Goal: Task Accomplishment & Management: Manage account settings

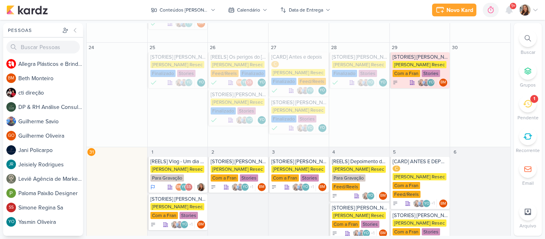
scroll to position [269, 0]
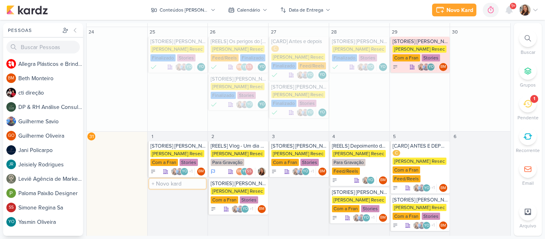
click at [180, 179] on input "text" at bounding box center [177, 184] width 57 height 10
click at [168, 179] on input "[CARD]" at bounding box center [177, 184] width 57 height 10
click at [174, 179] on input "[CARD]" at bounding box center [177, 184] width 57 height 10
click at [159, 179] on input "[CARD]" at bounding box center [177, 184] width 57 height 10
click at [174, 179] on input "[CARD]" at bounding box center [177, 184] width 57 height 10
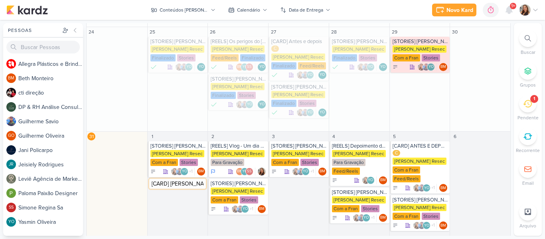
type input "[CARD] Beleza Day"
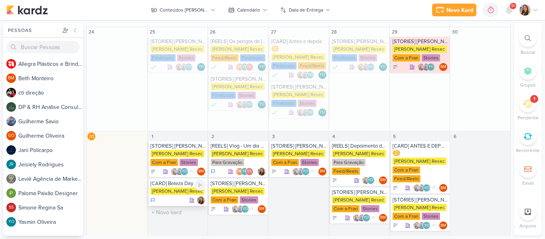
click at [168, 196] on div at bounding box center [178, 200] width 56 height 8
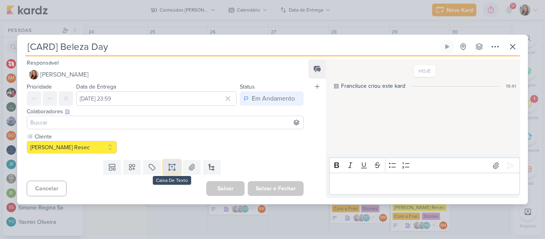
click at [174, 168] on icon at bounding box center [174, 167] width 0 height 4
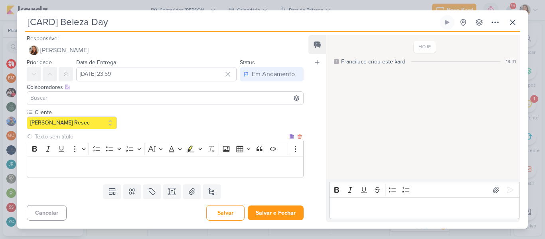
click at [103, 137] on input "text" at bounding box center [160, 136] width 255 height 8
type input "Brifieng"
click at [69, 92] on div at bounding box center [165, 98] width 277 height 14
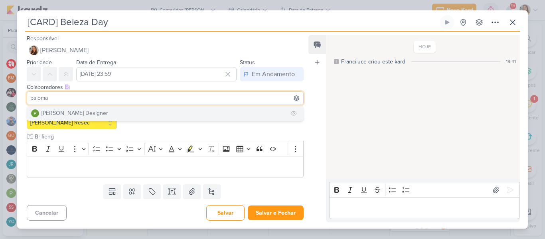
type input "paloma"
click at [69, 112] on div "[PERSON_NAME] Designer" at bounding box center [75, 113] width 67 height 8
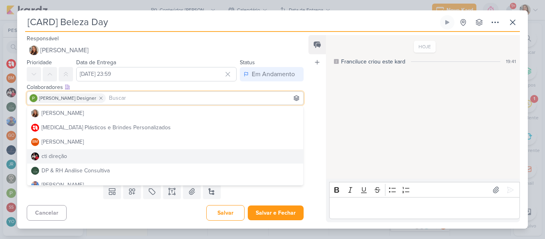
click at [317, 149] on div "Feed Atrelar email Solte o email para atrelar ao kard" at bounding box center [317, 128] width 18 height 187
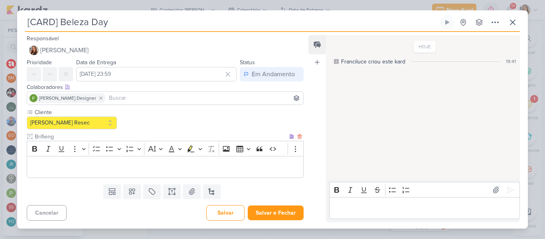
click at [202, 172] on div "Editor editing area: main" at bounding box center [165, 167] width 277 height 22
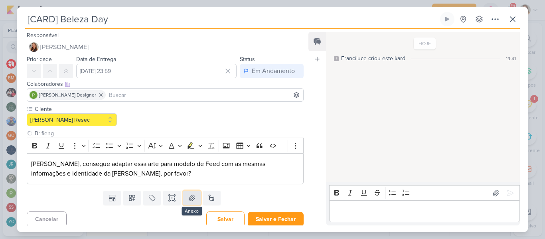
click at [192, 195] on icon at bounding box center [192, 198] width 8 height 8
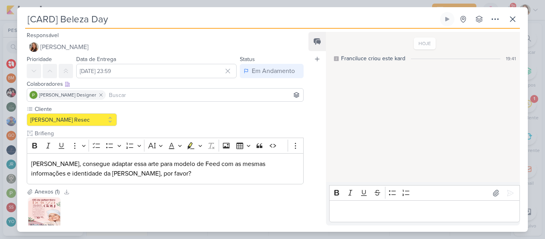
click at [165, 97] on input at bounding box center [204, 95] width 194 height 10
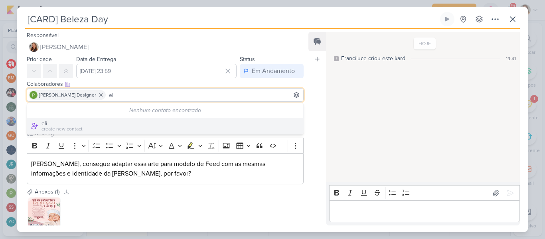
type input "e"
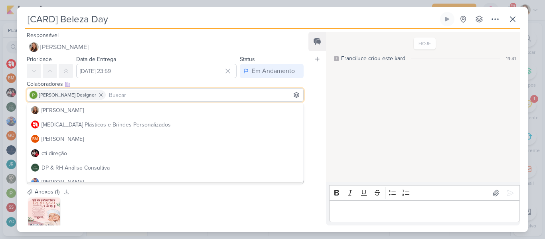
type input "e"
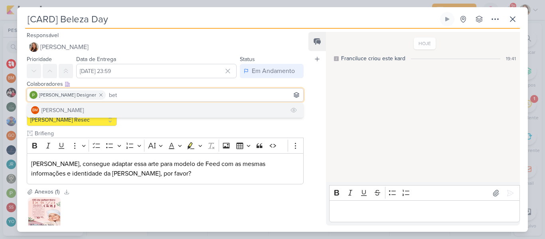
type input "bet"
click at [143, 104] on button "BM [GEOGRAPHIC_DATA]" at bounding box center [165, 110] width 276 height 14
type input "yasm"
click at [160, 107] on button "YO [MEDICAL_DATA][PERSON_NAME]" at bounding box center [165, 110] width 276 height 14
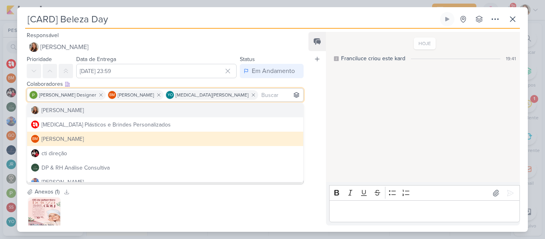
click at [317, 102] on div "Feed Atrelar email Solte o email para atrelar ao kard" at bounding box center [317, 129] width 18 height 194
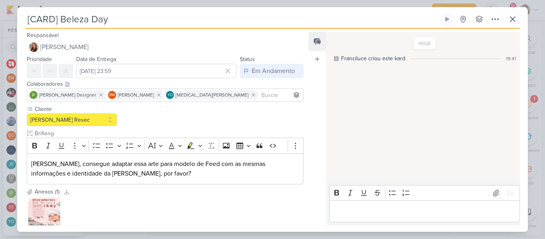
scroll to position [50, 0]
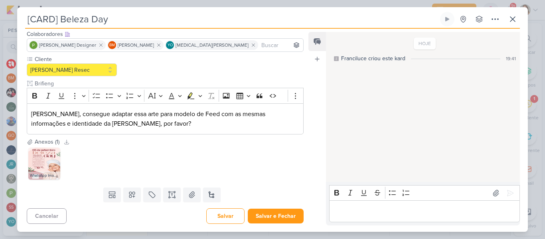
click at [260, 47] on input at bounding box center [281, 45] width 42 height 10
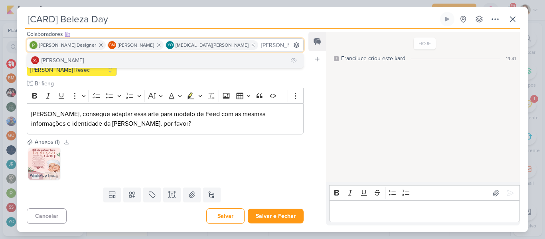
type input "[PERSON_NAME]"
click at [194, 55] on button "SS [PERSON_NAME]" at bounding box center [165, 60] width 276 height 14
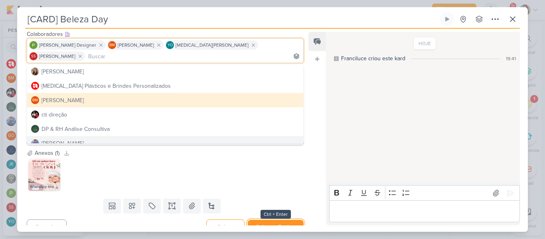
click at [265, 220] on button "Salvar e Fechar" at bounding box center [276, 227] width 56 height 15
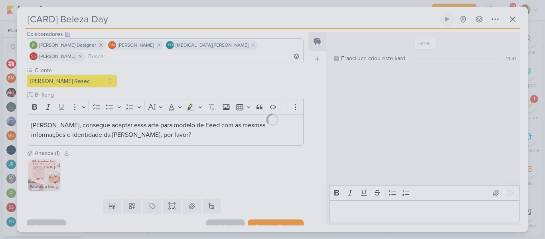
scroll to position [49, 0]
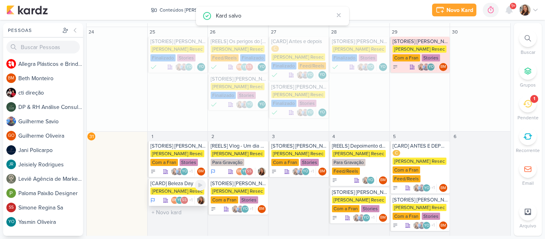
click at [175, 188] on div "[PERSON_NAME] Resec" at bounding box center [177, 191] width 54 height 7
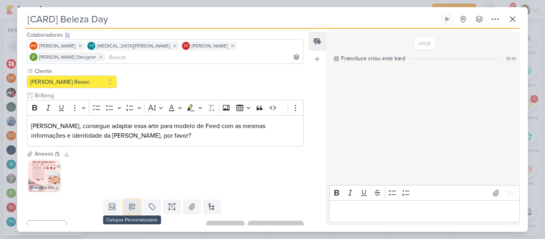
click at [132, 204] on icon at bounding box center [132, 207] width 6 height 6
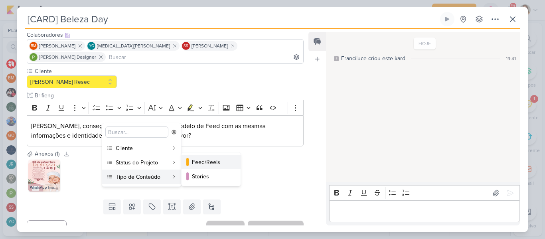
click at [187, 164] on div at bounding box center [187, 162] width 2 height 8
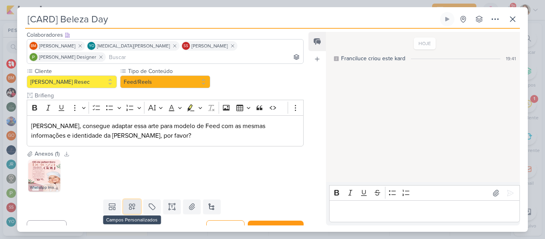
click at [133, 203] on icon at bounding box center [132, 207] width 8 height 8
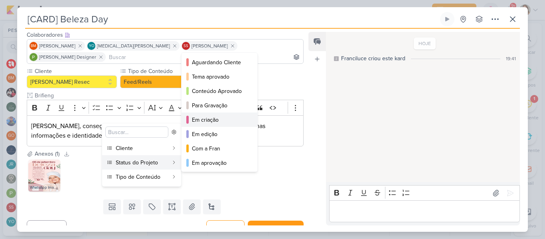
click at [230, 116] on div "Em criação" at bounding box center [220, 120] width 56 height 8
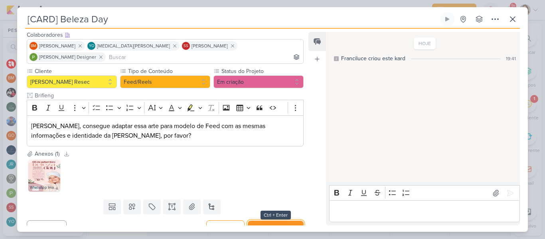
click at [282, 221] on button "Salvar e Fechar" at bounding box center [276, 228] width 56 height 15
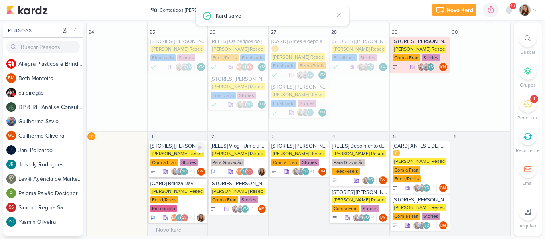
click at [180, 150] on div "[PERSON_NAME] Resec" at bounding box center [177, 153] width 54 height 7
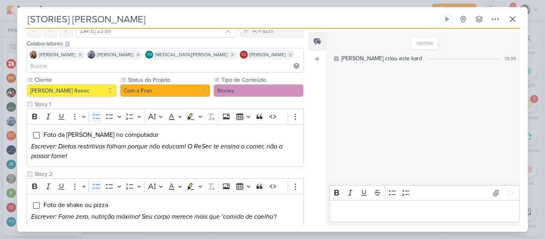
scroll to position [0, 0]
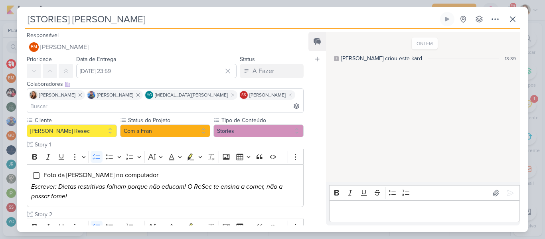
drag, startPoint x: 168, startPoint y: 127, endPoint x: 164, endPoint y: 122, distance: 6.2
click at [164, 125] on button "Com a Fran" at bounding box center [165, 131] width 90 height 13
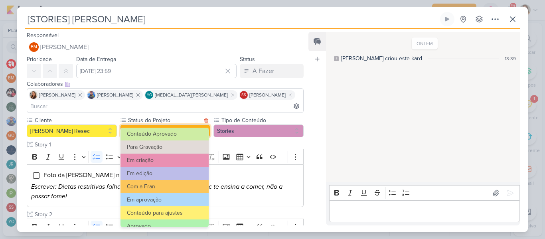
scroll to position [74, 0]
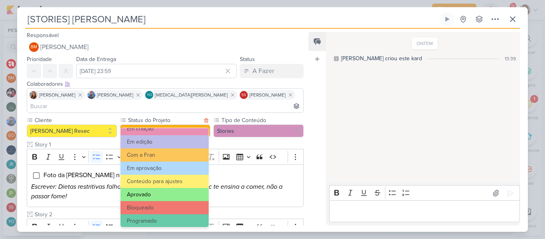
click at [170, 191] on button "Aprovado" at bounding box center [165, 194] width 88 height 13
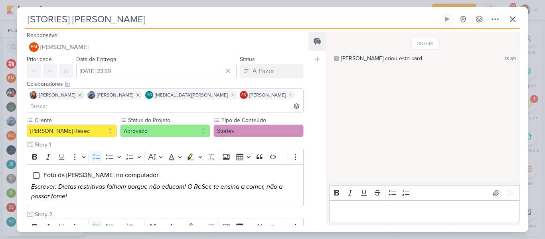
scroll to position [196, 0]
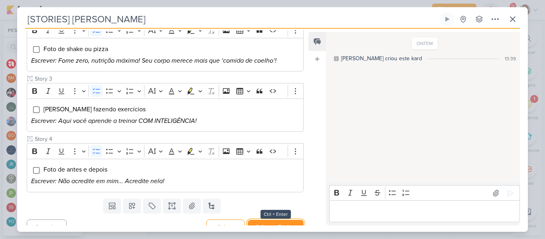
click at [265, 220] on button "Salvar e Fechar" at bounding box center [276, 227] width 56 height 15
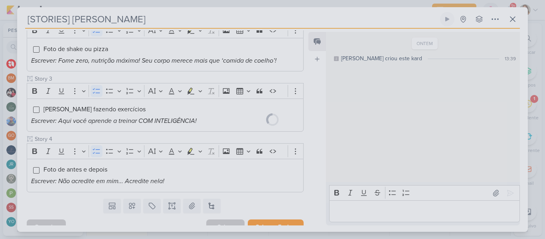
scroll to position [196, 0]
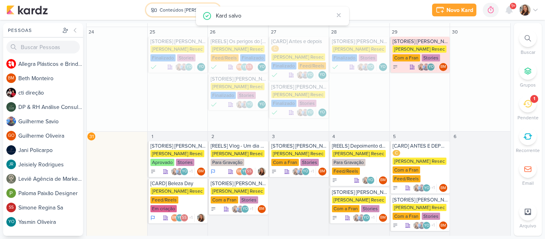
click at [168, 4] on button "Conteúdos [PERSON_NAME]" at bounding box center [183, 10] width 74 height 13
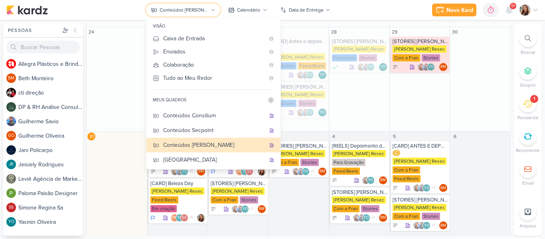
scroll to position [48, 0]
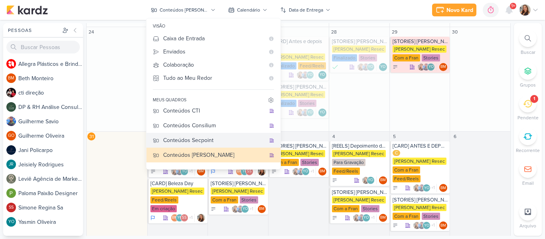
click at [210, 138] on div "Conteúdos Secpoint" at bounding box center [214, 140] width 102 height 8
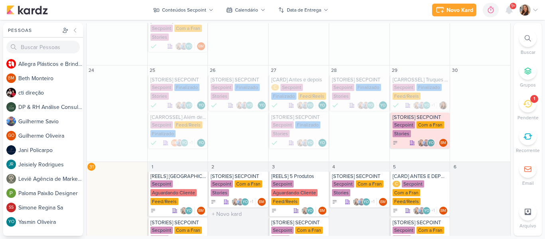
scroll to position [291, 0]
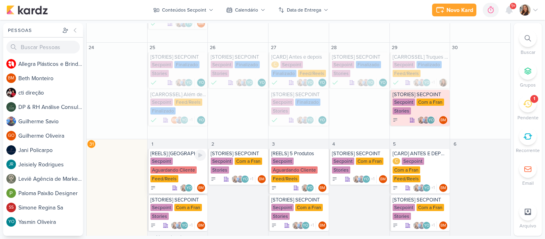
click at [170, 158] on div "Secpoint" at bounding box center [161, 161] width 22 height 7
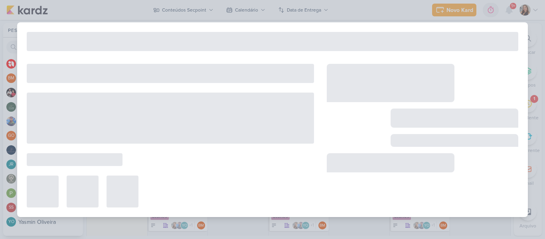
type input "[REELS] [GEOGRAPHIC_DATA] de shake"
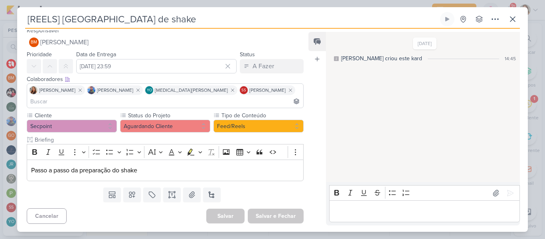
scroll to position [0, 0]
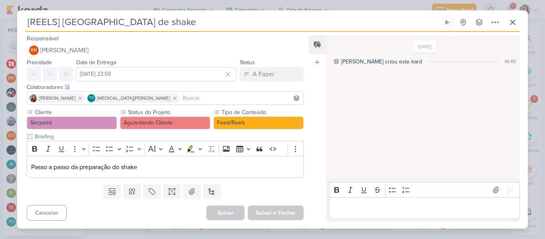
click at [366, 206] on p "Editor editing area: main" at bounding box center [424, 209] width 182 height 10
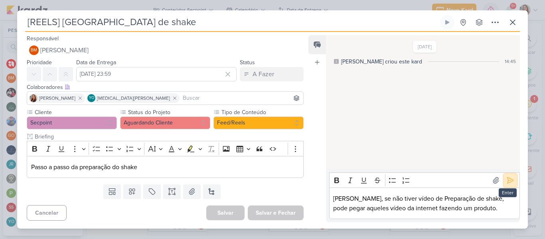
click at [507, 184] on icon at bounding box center [510, 180] width 8 height 8
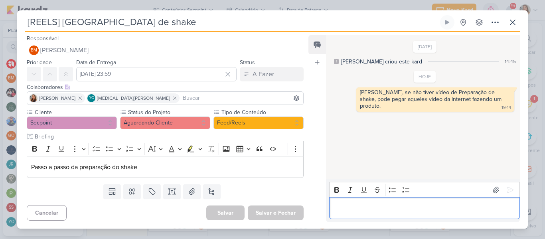
click at [346, 208] on p "Editor editing area: main" at bounding box center [424, 209] width 182 height 10
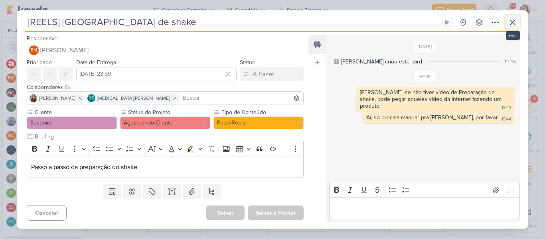
click at [510, 25] on icon at bounding box center [512, 22] width 5 height 5
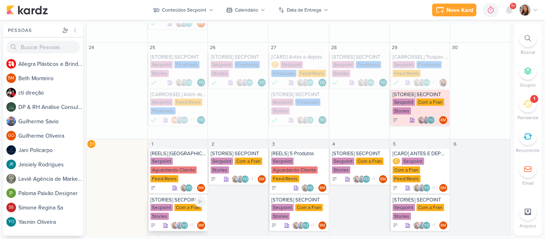
click at [168, 206] on div "Secpoint Com a Fran Stories" at bounding box center [178, 212] width 56 height 17
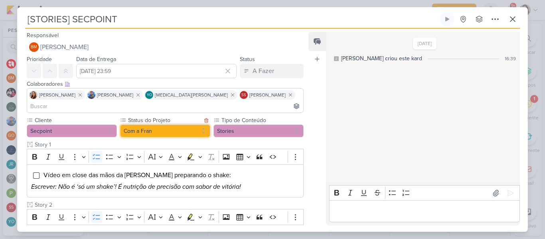
click at [162, 125] on button "Com a Fran" at bounding box center [165, 131] width 90 height 13
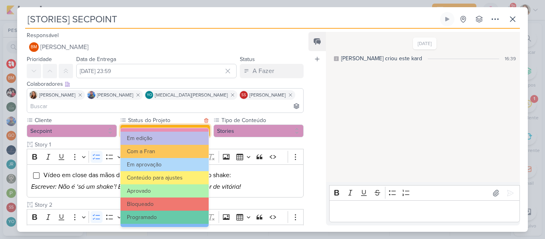
scroll to position [90, 0]
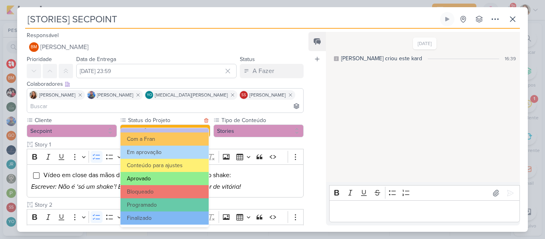
click at [160, 174] on button "Aprovado" at bounding box center [165, 178] width 88 height 13
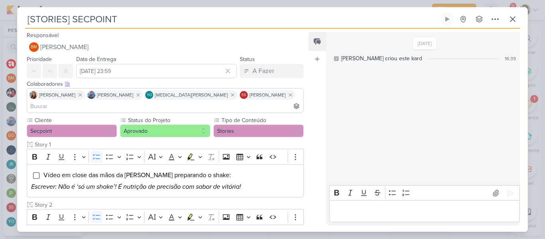
scroll to position [213, 0]
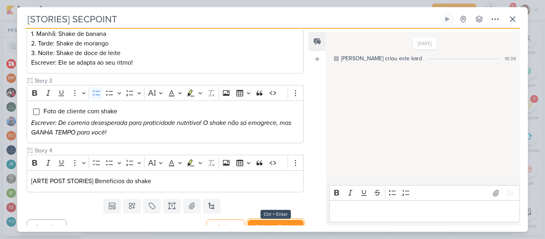
click at [292, 220] on button "Salvar e Fechar" at bounding box center [276, 227] width 56 height 15
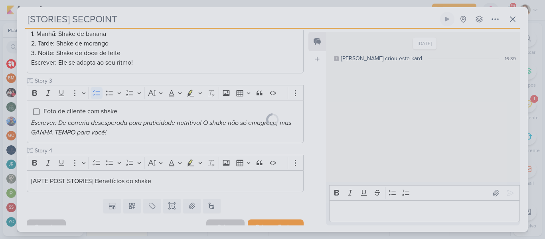
scroll to position [213, 0]
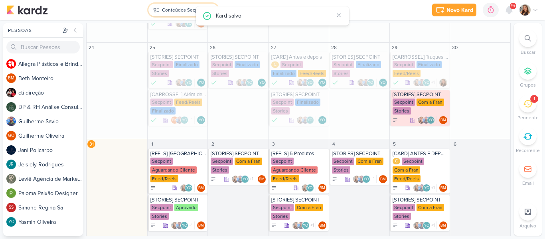
click at [182, 8] on div "Conteúdos Secpoint" at bounding box center [184, 9] width 44 height 7
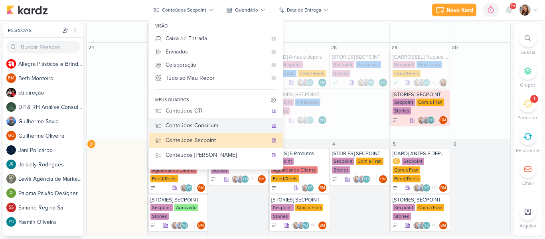
click at [228, 125] on div "Conteúdos Consilium" at bounding box center [217, 125] width 102 height 8
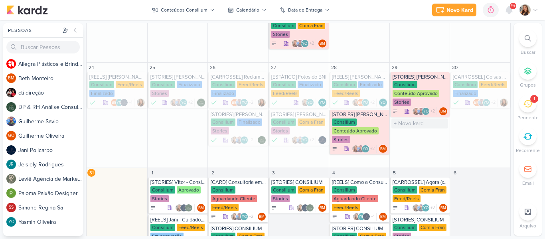
scroll to position [329, 0]
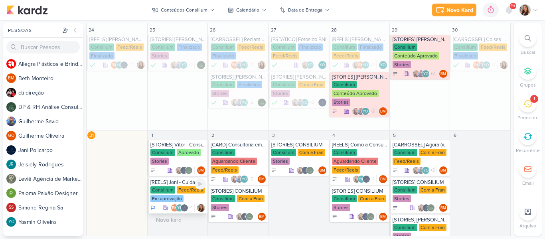
click at [174, 198] on div "Em aprovação" at bounding box center [166, 198] width 33 height 7
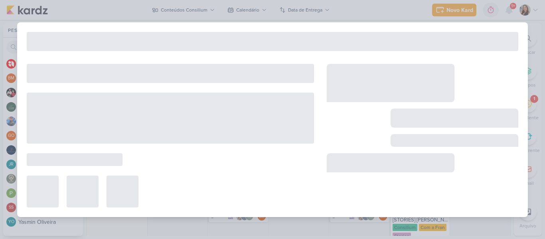
type input "[REELS] Jani - Cuidado, empresário!"
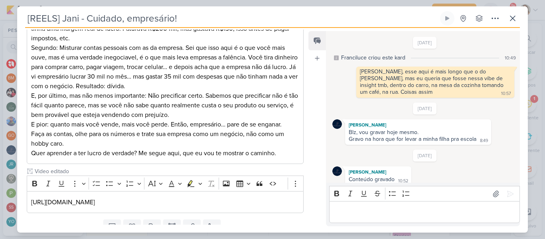
scroll to position [46, 0]
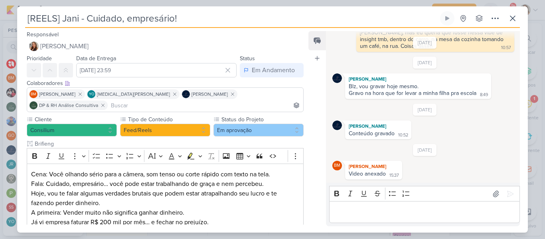
click at [506, 27] on div "[REELS] Jani - Cuidado, empresário! Criado por mim nenhum grupo disponível" at bounding box center [272, 19] width 495 height 17
click at [510, 22] on icon at bounding box center [513, 19] width 10 height 10
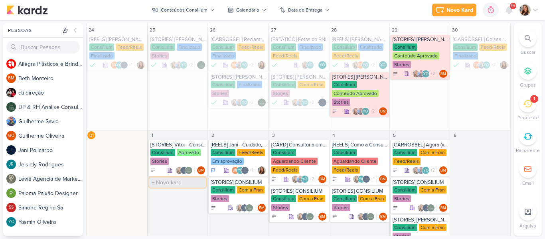
click at [167, 183] on input "text" at bounding box center [177, 183] width 57 height 10
type input "[CARD] Seja bem-vindo [GEOGRAPHIC_DATA]"
click at [180, 190] on div "Consilium" at bounding box center [178, 190] width 56 height 8
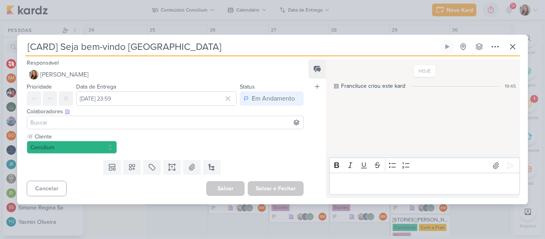
click at [119, 117] on div at bounding box center [165, 123] width 277 height 14
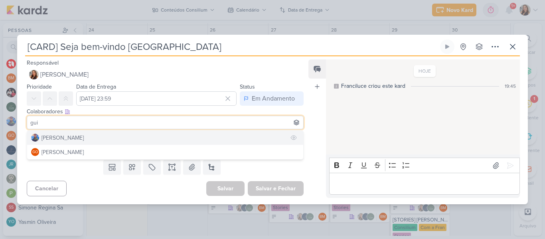
type input "gui"
click at [97, 140] on button "[PERSON_NAME]" at bounding box center [165, 137] width 276 height 14
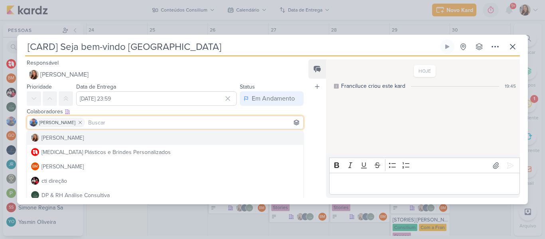
click at [257, 121] on input at bounding box center [194, 123] width 215 height 10
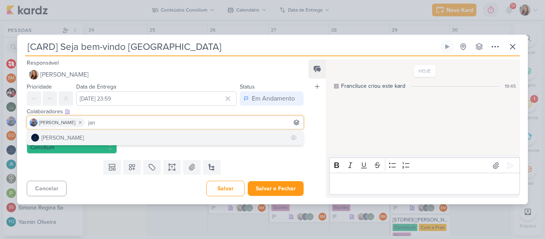
type input "jan"
click at [246, 134] on button "[PERSON_NAME]" at bounding box center [165, 137] width 276 height 14
type input "rh"
click at [191, 140] on button "DP & RH Análise Consultiva" at bounding box center [165, 137] width 276 height 14
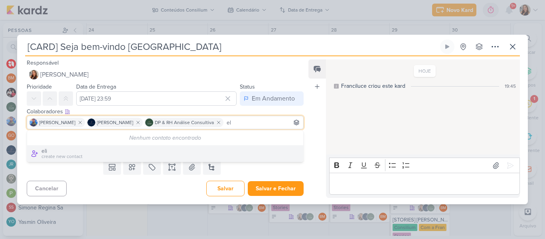
type input "e"
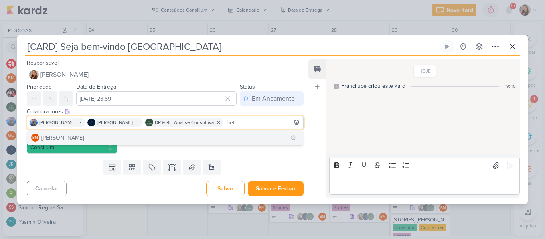
type input "bet"
click at [167, 140] on button "BM [GEOGRAPHIC_DATA]" at bounding box center [165, 137] width 276 height 14
type input "yasm"
click at [157, 139] on button "YO [MEDICAL_DATA][PERSON_NAME]" at bounding box center [165, 137] width 276 height 14
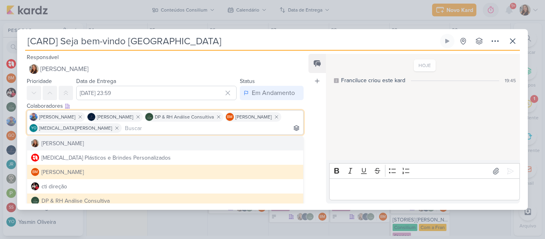
click at [314, 142] on div "Feed Atrelar email Solte o email para atrelar ao kard" at bounding box center [317, 129] width 18 height 150
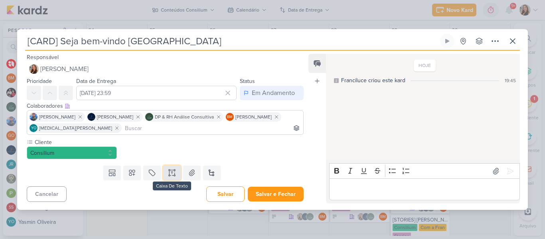
click at [174, 169] on icon at bounding box center [172, 173] width 8 height 8
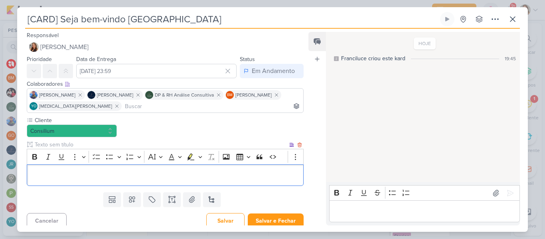
click at [136, 146] on input "text" at bounding box center [160, 144] width 255 height 8
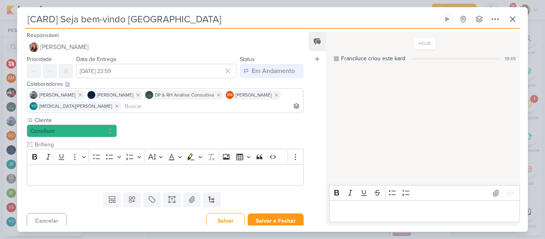
type input "Brifieng"
click at [67, 180] on div "Editor editing area: main" at bounding box center [165, 175] width 277 height 22
click at [172, 14] on input "[CARD] Seja bem-vindo [GEOGRAPHIC_DATA]" at bounding box center [231, 19] width 413 height 14
drag, startPoint x: 128, startPoint y: 18, endPoint x: 165, endPoint y: 22, distance: 36.6
click at [165, 22] on input "[CARD] Seja bem-vindo [GEOGRAPHIC_DATA]" at bounding box center [231, 19] width 413 height 14
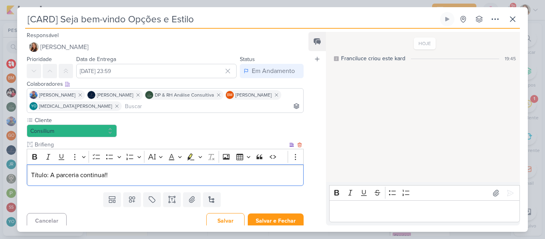
click at [133, 178] on p "Título: A parceria continua!!" at bounding box center [165, 175] width 268 height 10
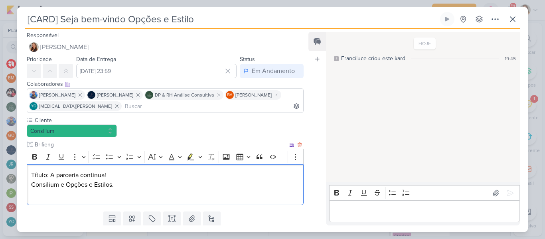
click at [89, 193] on p "Título: A parceria continua! Consilium e Opções e Estilos." at bounding box center [165, 184] width 268 height 29
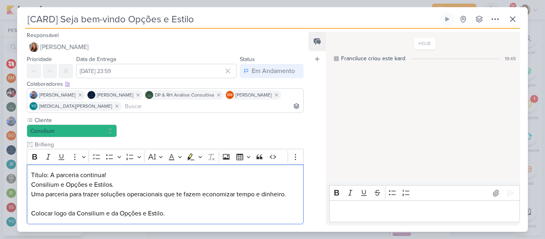
click at [362, 210] on p "Editor editing area: main" at bounding box center [424, 212] width 182 height 10
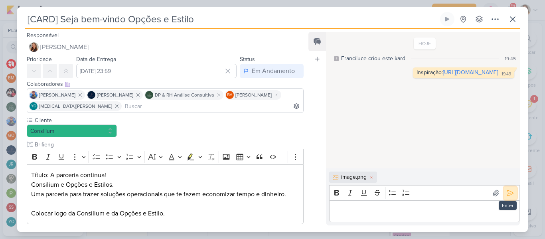
click at [506, 198] on button at bounding box center [510, 193] width 13 height 13
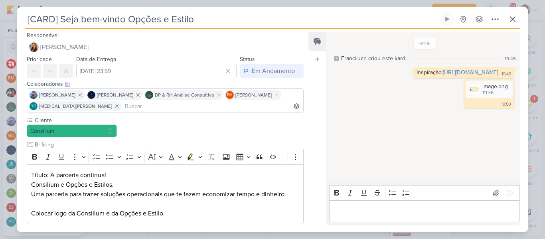
scroll to position [43, 0]
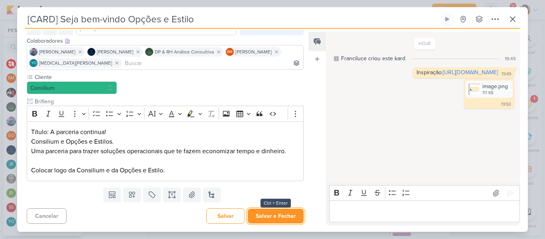
click at [281, 215] on button "Salvar e Fechar" at bounding box center [276, 216] width 56 height 15
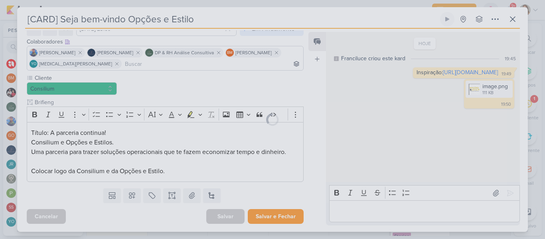
scroll to position [0, 0]
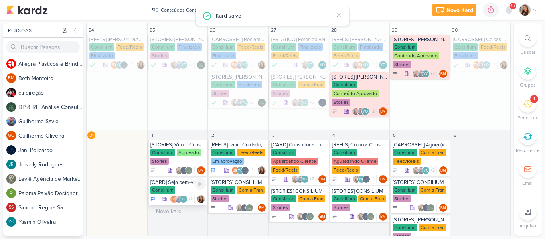
click at [172, 184] on div "[CARD] Seja bem-vindo Opções e Estilo" at bounding box center [178, 182] width 56 height 6
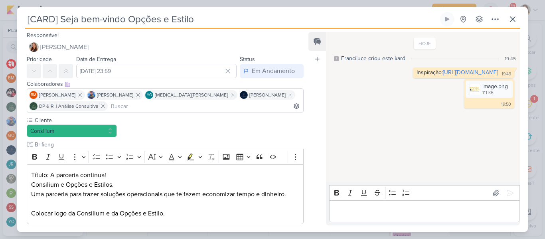
scroll to position [43, 0]
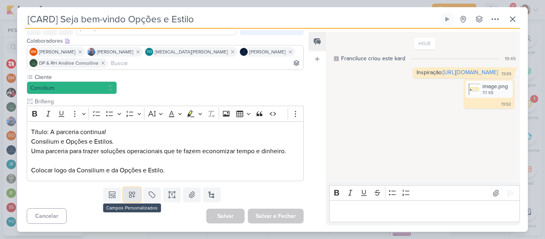
click at [136, 198] on button at bounding box center [132, 195] width 18 height 14
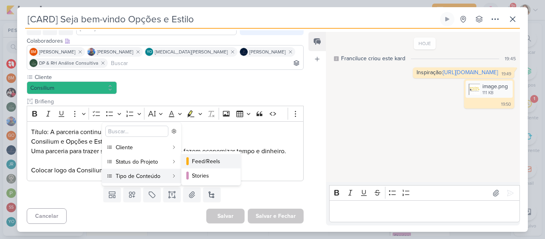
click at [189, 166] on button "Feed/Reels" at bounding box center [211, 161] width 59 height 14
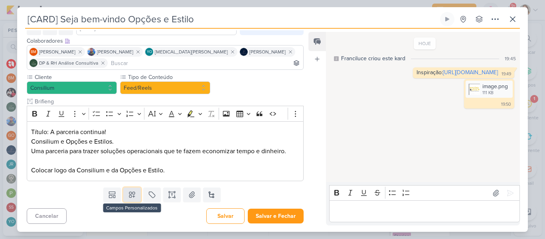
click at [134, 195] on icon at bounding box center [132, 195] width 8 height 8
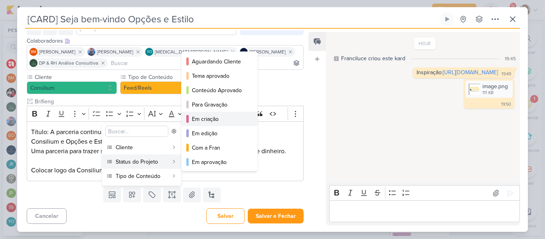
click at [192, 122] on div "Em criação" at bounding box center [220, 119] width 56 height 8
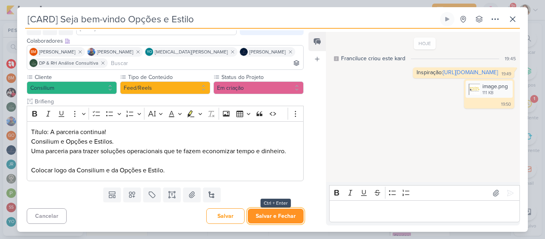
click at [263, 217] on button "Salvar e Fechar" at bounding box center [276, 216] width 56 height 15
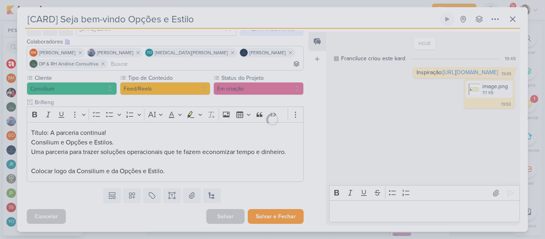
scroll to position [42, 0]
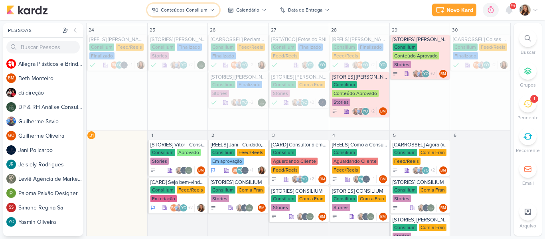
click at [168, 12] on div "Conteúdos Consilium" at bounding box center [184, 9] width 47 height 7
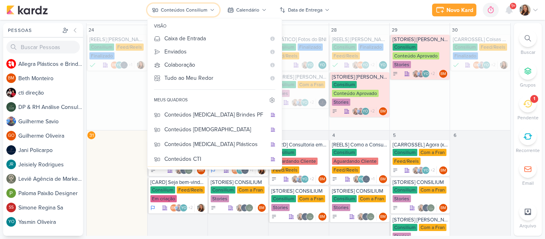
scroll to position [11, 0]
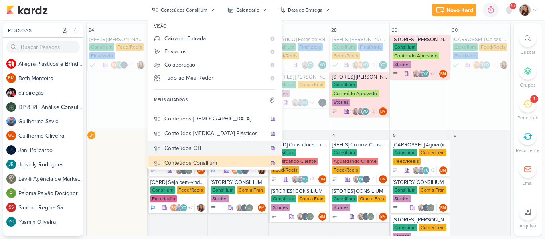
click at [204, 148] on div "Conteúdos CTI" at bounding box center [215, 148] width 102 height 8
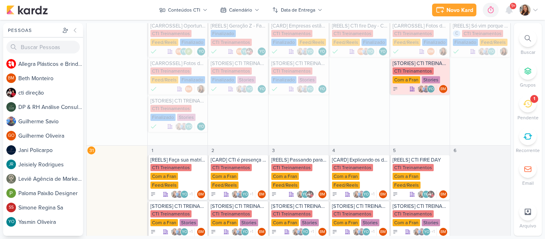
scroll to position [291, 0]
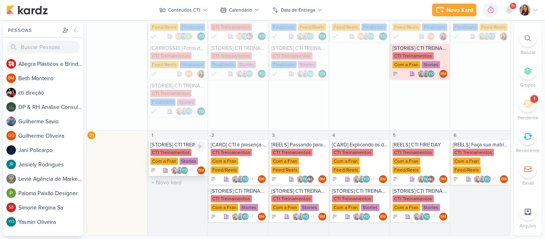
click at [167, 150] on div "CTI Treinamentos" at bounding box center [170, 152] width 41 height 7
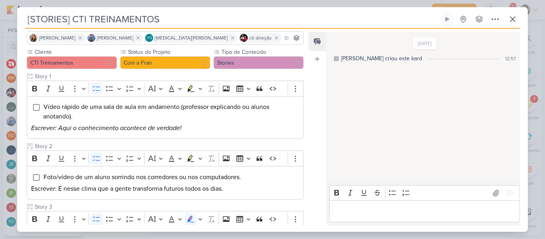
scroll to position [59, 0]
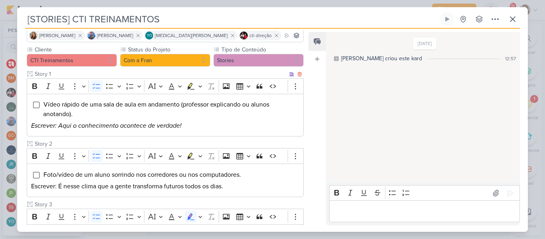
click at [115, 127] on icon "Escrever: Aqui o conhecimento acontece de verdade!" at bounding box center [106, 126] width 150 height 8
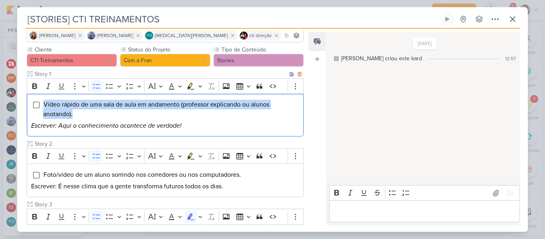
drag, startPoint x: 43, startPoint y: 104, endPoint x: 86, endPoint y: 119, distance: 45.7
click at [86, 119] on li "Vídeo rápido de uma sala de aula em andamento (professor explicando ou alunos a…" at bounding box center [171, 109] width 256 height 19
click at [178, 112] on li "Vídeo rápido de uma sala de aula em andamento (professor explicando ou alunos a…" at bounding box center [171, 109] width 256 height 19
drag, startPoint x: 198, startPoint y: 129, endPoint x: 39, endPoint y: 102, distance: 161.6
click at [39, 102] on div "Vídeo rápido de uma sala de aula em andamento (professor explicando ou alunos a…" at bounding box center [165, 115] width 277 height 43
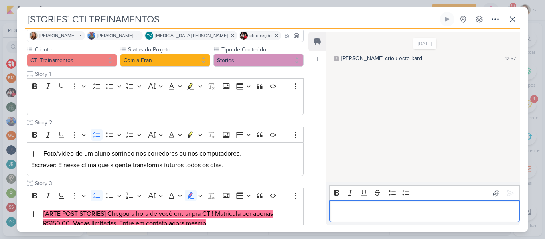
click at [362, 212] on p "Editor editing area: main" at bounding box center [424, 212] width 182 height 10
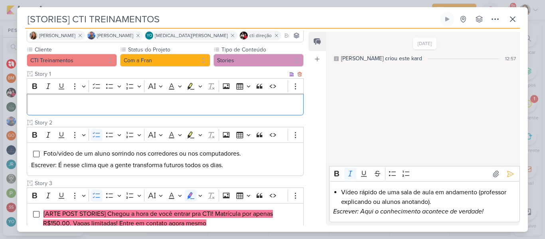
click at [203, 111] on div "Editor editing area: main" at bounding box center [165, 105] width 277 height 22
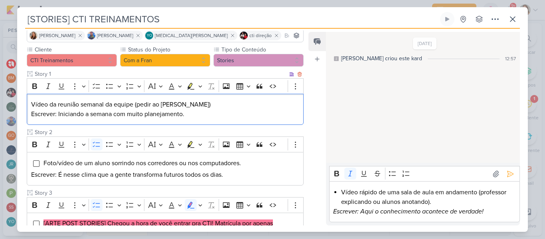
click at [197, 103] on p "Vídeo da reunião semanal da equipe (pedir ao [PERSON_NAME])" at bounding box center [165, 105] width 268 height 10
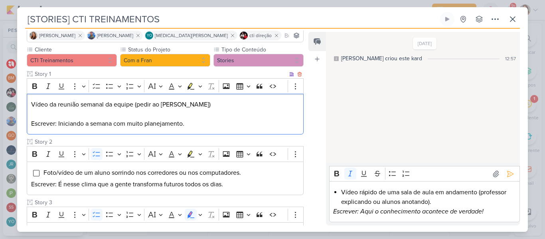
click at [197, 103] on p "Vídeo da reunião semanal da equipe (pedir ao [PERSON_NAME])" at bounding box center [165, 105] width 268 height 10
click at [97, 84] on icon "Editor toolbar" at bounding box center [96, 85] width 7 height 5
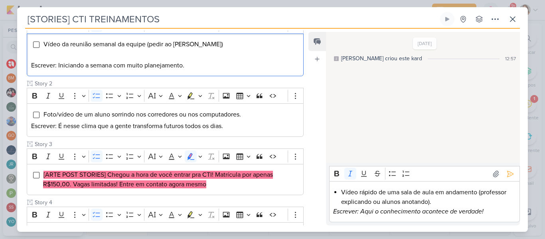
scroll to position [132, 0]
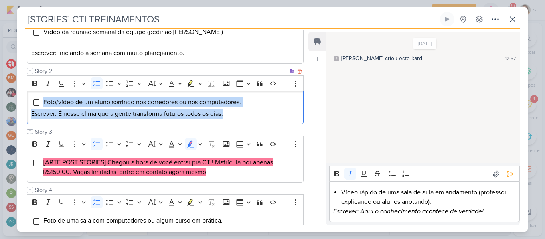
drag, startPoint x: 236, startPoint y: 113, endPoint x: 28, endPoint y: 100, distance: 208.3
click at [28, 100] on div "Foto/vídeo de um aluno sorrindo nos corredores ou nos computadores. Escrever: É…" at bounding box center [165, 108] width 277 height 34
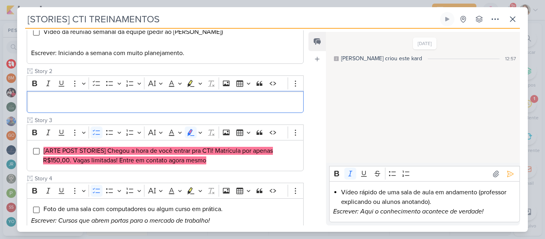
click at [499, 215] on p "Escrever: Aqui o conhecimento acontece de verdade!" at bounding box center [424, 212] width 182 height 10
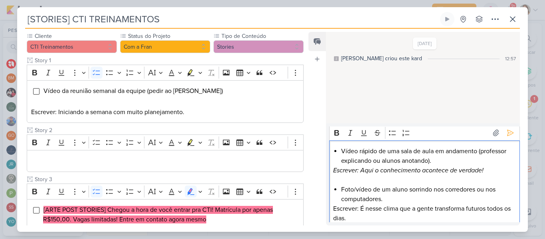
scroll to position [74, 0]
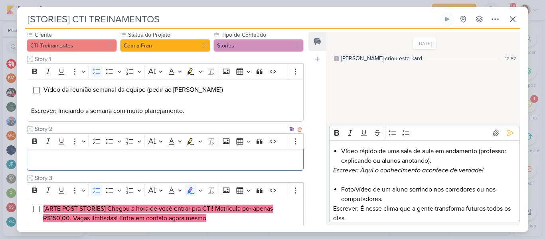
click at [151, 162] on p "Editor editing area: main" at bounding box center [165, 160] width 268 height 10
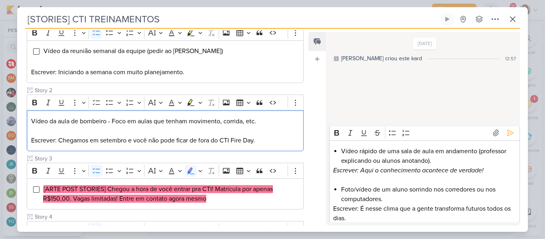
scroll to position [119, 0]
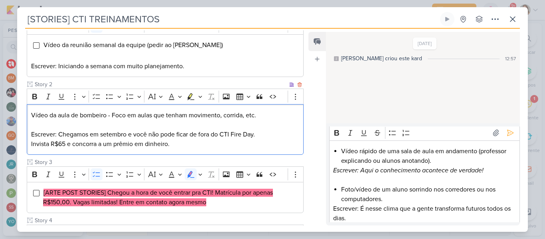
click at [200, 113] on p "Vídeo da aula de bombeiro - Foco em aulas que tenham movimento, corrida, etc. E…" at bounding box center [165, 130] width 268 height 38
click at [99, 96] on icon "Editor toolbar" at bounding box center [97, 97] width 8 height 8
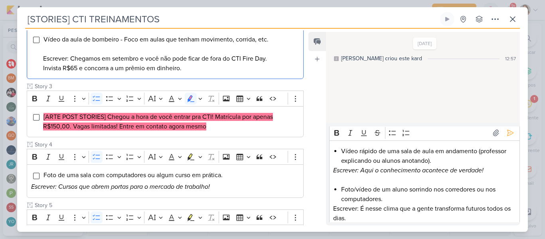
scroll to position [197, 0]
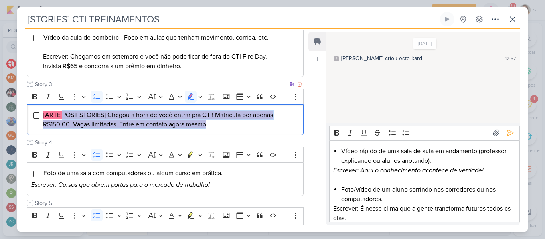
drag, startPoint x: 221, startPoint y: 128, endPoint x: 63, endPoint y: 119, distance: 157.9
click at [63, 119] on li "[ARTE POST STORIES] Chegou a hora de você entrar pra CTI! Matrícula por apenas …" at bounding box center [171, 119] width 256 height 19
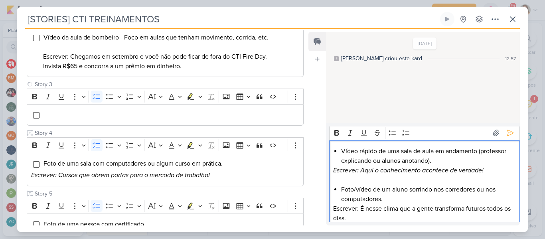
click at [383, 218] on p "Escrever: É nesse clima que a gente transforma futuros todos os dias." at bounding box center [424, 213] width 182 height 19
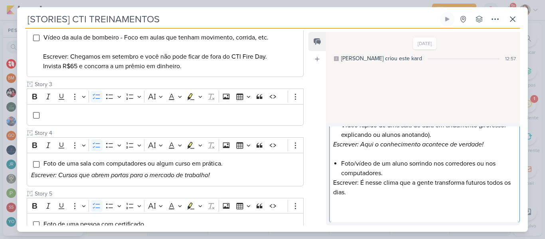
scroll to position [40, 0]
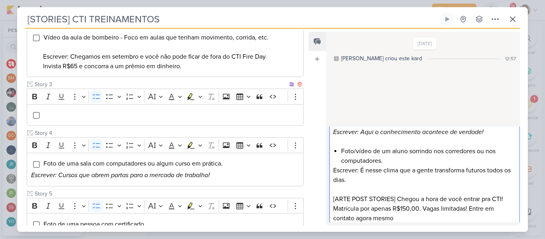
click at [91, 116] on li "Editor editing area: main" at bounding box center [171, 115] width 256 height 10
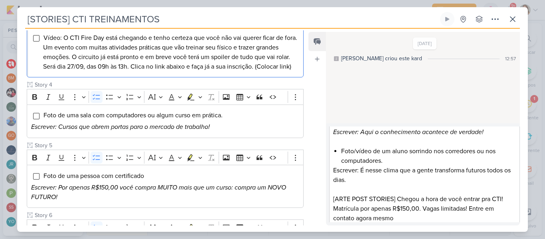
scroll to position [287, 0]
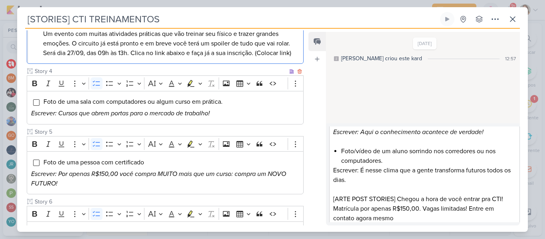
click at [217, 115] on p "Escrever: Cursos que abrem portas para o mercado de trabalho!" at bounding box center [165, 114] width 268 height 10
drag, startPoint x: 157, startPoint y: 102, endPoint x: 93, endPoint y: 103, distance: 64.6
click at [93, 103] on span "Foto de uma sala com computadores ou algum curso em prática." at bounding box center [132, 102] width 179 height 8
click at [226, 114] on p "Escrever: Cursos que abrem portas para o mercado de trabalho!" at bounding box center [165, 114] width 268 height 10
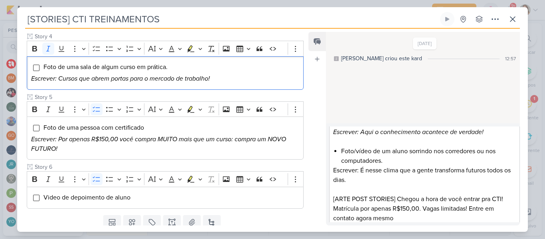
scroll to position [323, 0]
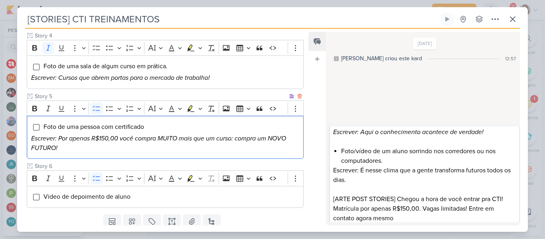
drag, startPoint x: 75, startPoint y: 150, endPoint x: 29, endPoint y: 118, distance: 56.2
click at [29, 118] on div "Foto de uma pessoa com certificado Escrever: Por apenas R$150,00 você compra MU…" at bounding box center [165, 137] width 277 height 43
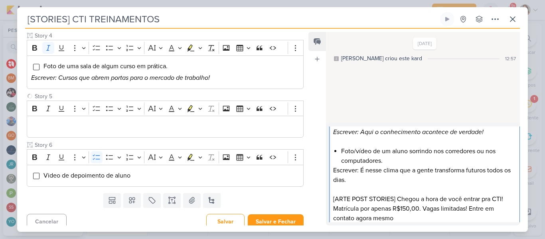
click at [425, 220] on p "[ARTE POST STORIES] Chegou a hora de você entrar pra CTI! Matrícula por apenas …" at bounding box center [424, 208] width 182 height 29
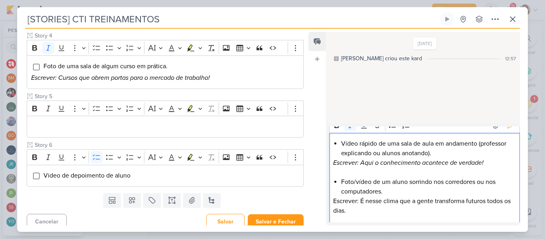
scroll to position [0, 0]
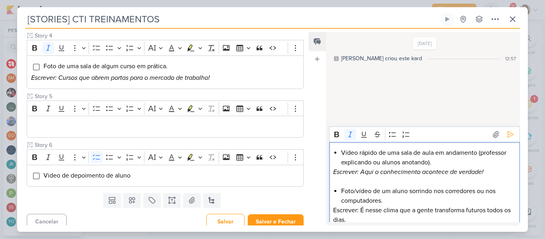
click at [452, 170] on icon "Escrever: Aqui o conhecimento acontece de verdade!" at bounding box center [408, 172] width 150 height 8
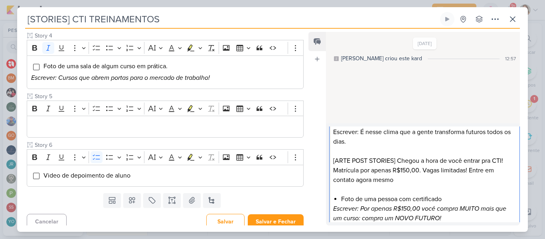
scroll to position [85, 0]
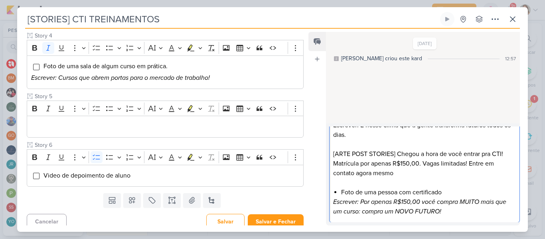
click at [370, 190] on li "Foto de uma pessoa com certificado" at bounding box center [428, 193] width 174 height 10
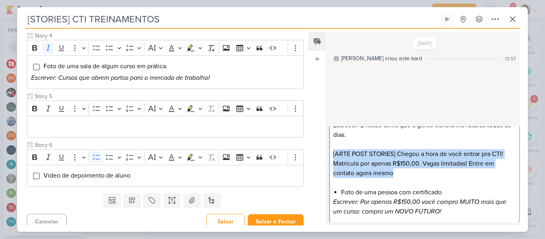
drag, startPoint x: 332, startPoint y: 154, endPoint x: 404, endPoint y: 174, distance: 74.5
click at [404, 174] on div "Vídeo rápido de uma sala de aula em andamento (professor explicando ou alunos a…" at bounding box center [424, 140] width 191 height 166
click at [404, 174] on p "[ARTE POST STORIES] Chegou a hora de você entrar pra CTI! Matrícula por apenas …" at bounding box center [424, 163] width 182 height 29
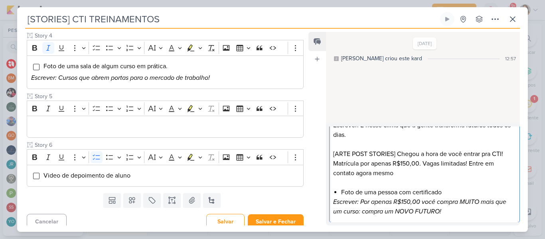
click at [442, 210] on icon "Escrever: Por apenas R$150,00 você compra MUITO mais que um curso: compra um NO…" at bounding box center [419, 207] width 173 height 18
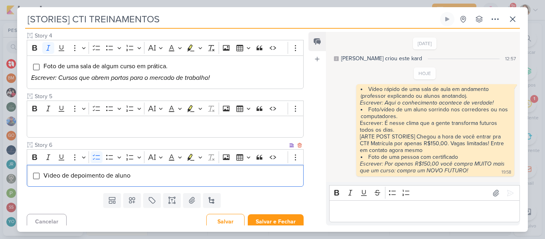
click at [146, 178] on li "Video de depoimento de aluno" at bounding box center [171, 176] width 256 height 10
drag, startPoint x: 146, startPoint y: 178, endPoint x: 38, endPoint y: 175, distance: 107.8
click at [43, 175] on li "Video de depoimento de aluno" at bounding box center [171, 176] width 256 height 10
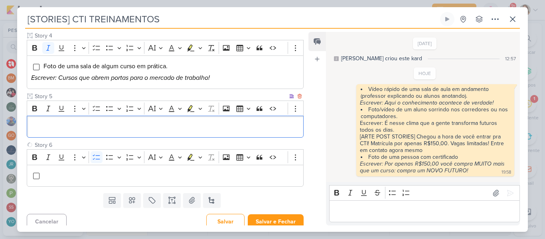
click at [77, 124] on p "Editor editing area: main" at bounding box center [165, 127] width 268 height 10
click at [97, 109] on icon "Editor toolbar" at bounding box center [97, 109] width 8 height 8
click at [139, 126] on li "Video de depoimento de aluno" at bounding box center [171, 127] width 256 height 10
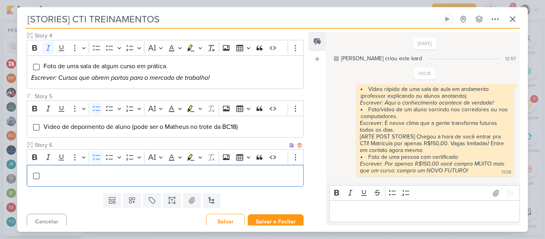
click at [112, 174] on li "Editor editing area: main" at bounding box center [171, 176] width 256 height 10
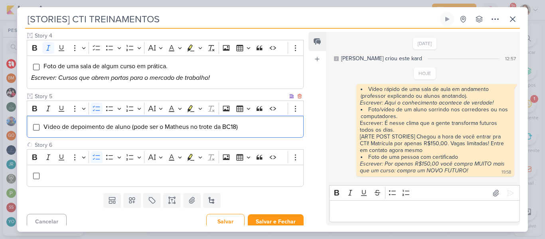
click at [49, 125] on span "Video de depoimento de aluno (pode ser o Matheus no trote da BC18)" at bounding box center [140, 127] width 194 height 8
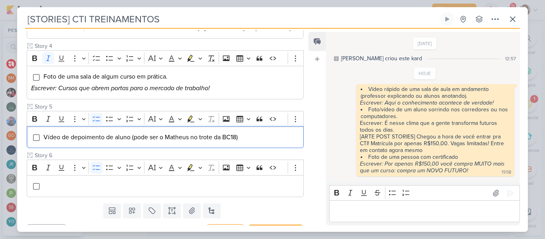
scroll to position [328, 0]
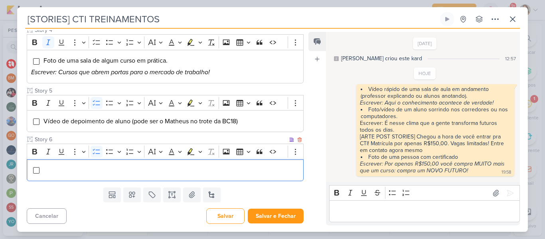
click at [168, 174] on li "Editor editing area: main" at bounding box center [171, 170] width 256 height 10
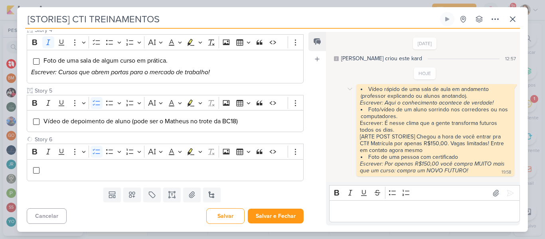
click at [420, 123] on div "Escrever: É nesse clima que a gente transforma futuros todos os dias." at bounding box center [435, 127] width 151 height 14
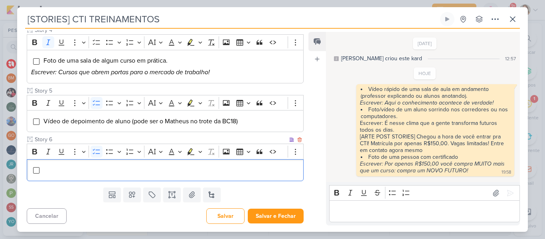
click at [167, 175] on li "Editor editing area: main" at bounding box center [171, 170] width 256 height 10
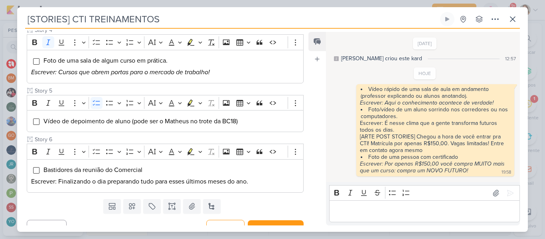
click at [304, 178] on div "Responsável BM [GEOGRAPHIC_DATA] Nenhum contato encontrado create new contact N…" at bounding box center [272, 130] width 511 height 203
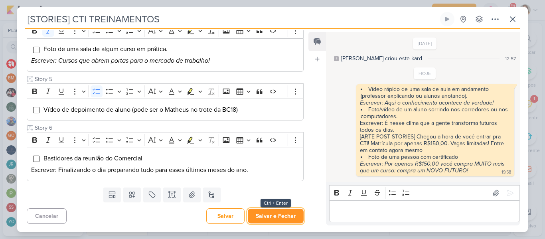
click at [275, 216] on button "Salvar e Fechar" at bounding box center [276, 216] width 56 height 15
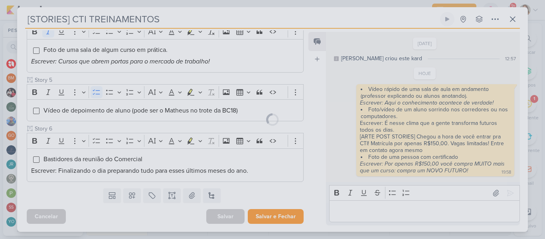
scroll to position [339, 0]
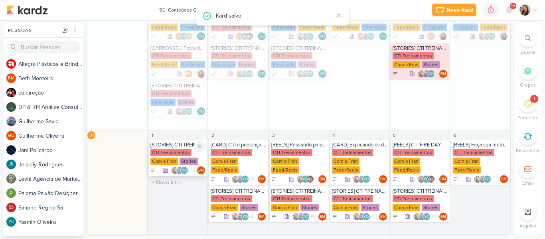
click at [177, 156] on div "CTI Treinamentos Com a Fran Stories" at bounding box center [178, 157] width 56 height 17
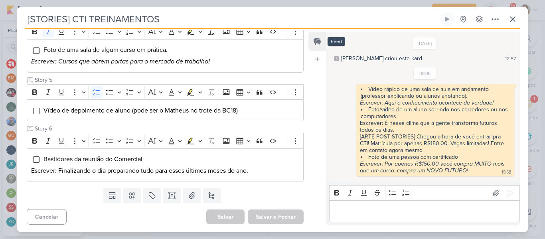
drag, startPoint x: 308, startPoint y: 130, endPoint x: 313, endPoint y: 43, distance: 86.8
click at [313, 43] on div "Responsável BM [GEOGRAPHIC_DATA] Nenhum contato encontrado create new contact N…" at bounding box center [272, 130] width 511 height 203
click at [307, 49] on div "Responsável BM [GEOGRAPHIC_DATA] Nenhum contato encontrado create new contact N…" at bounding box center [272, 130] width 511 height 203
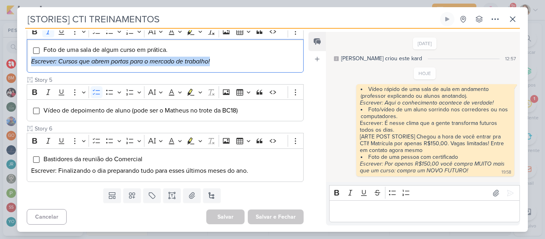
drag, startPoint x: 307, startPoint y: 49, endPoint x: 306, endPoint y: 164, distance: 114.9
click at [306, 164] on div "Responsável BM [GEOGRAPHIC_DATA] Nenhum contato encontrado create new contact N…" at bounding box center [272, 130] width 511 height 203
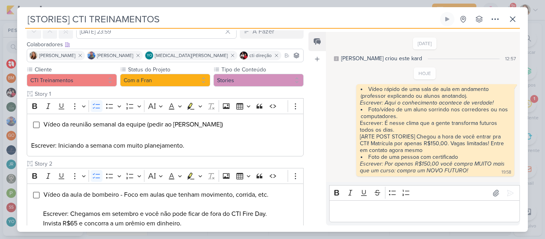
scroll to position [22, 0]
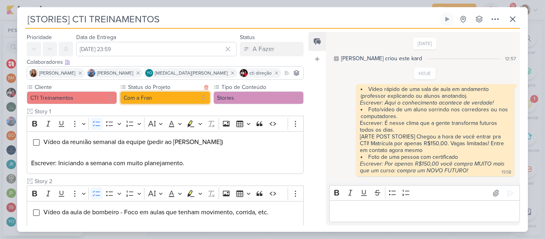
click at [186, 93] on button "Com a Fran" at bounding box center [165, 97] width 90 height 13
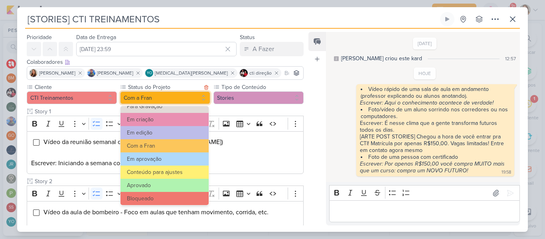
scroll to position [90, 0]
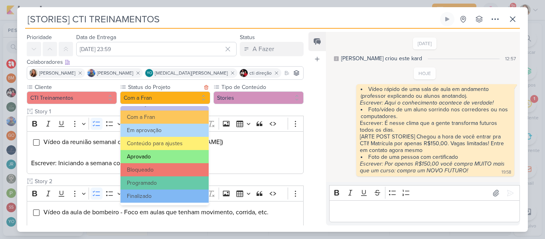
click at [166, 157] on button "Aprovado" at bounding box center [165, 156] width 88 height 13
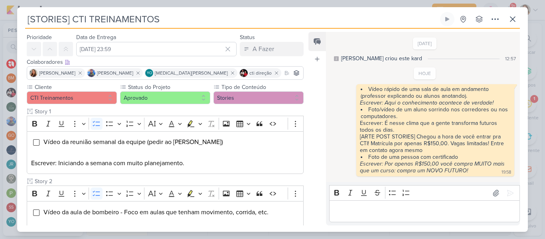
scroll to position [340, 0]
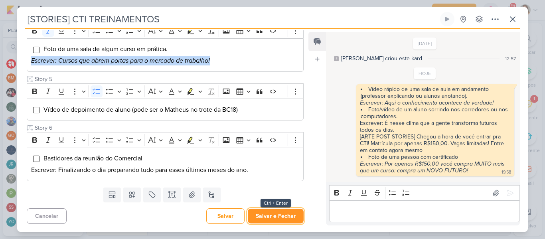
click at [271, 214] on button "Salvar e Fechar" at bounding box center [276, 216] width 56 height 15
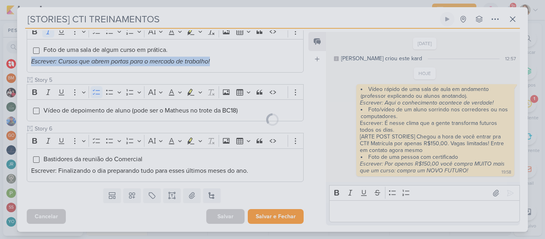
scroll to position [339, 0]
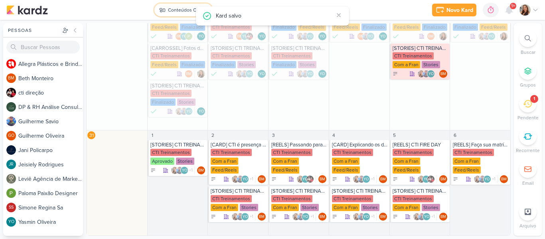
click at [163, 16] on button "Conteúdos CTI" at bounding box center [183, 10] width 58 height 13
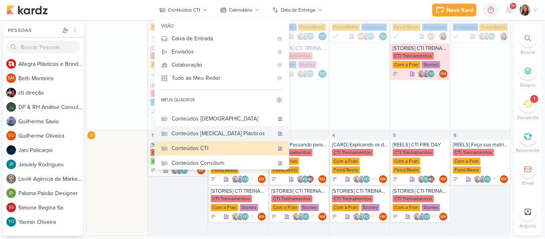
click at [212, 134] on div "Conteúdos [MEDICAL_DATA] Plásticos" at bounding box center [223, 133] width 102 height 8
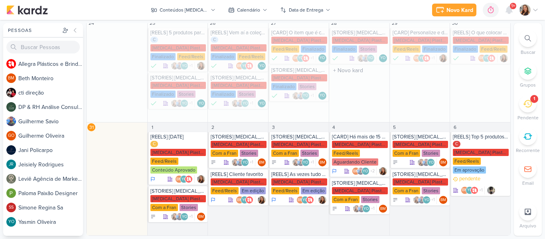
scroll to position [217, 0]
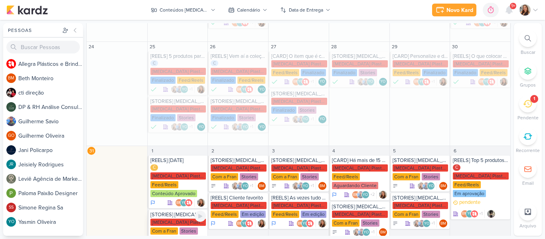
click at [174, 227] on div "Com a Fran" at bounding box center [164, 230] width 28 height 7
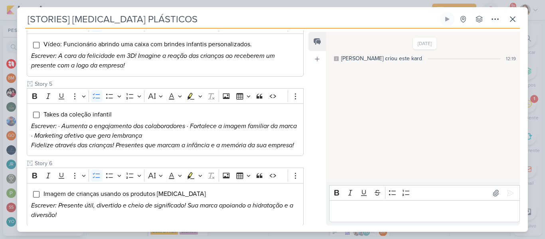
scroll to position [14, 0]
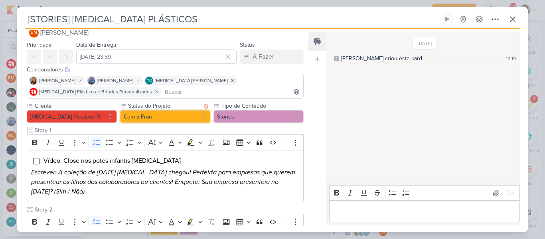
click at [154, 115] on button "Com a Fran" at bounding box center [165, 116] width 90 height 13
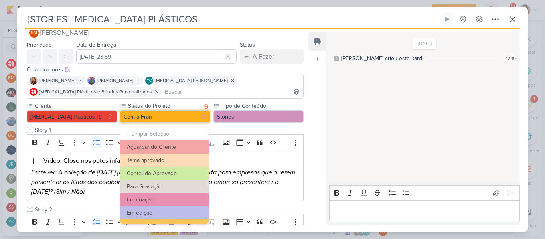
scroll to position [90, 0]
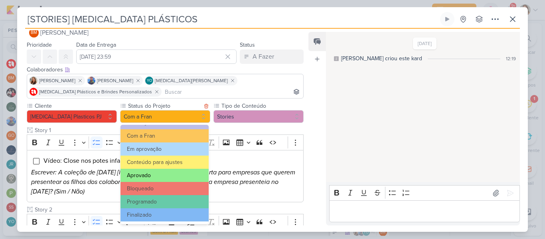
click at [172, 178] on button "Aprovado" at bounding box center [165, 175] width 88 height 13
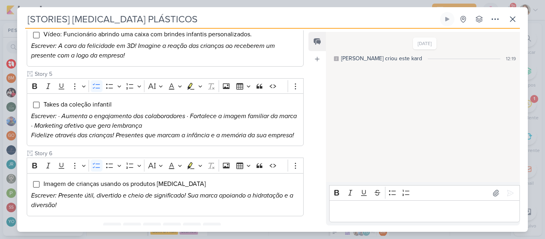
scroll to position [395, 0]
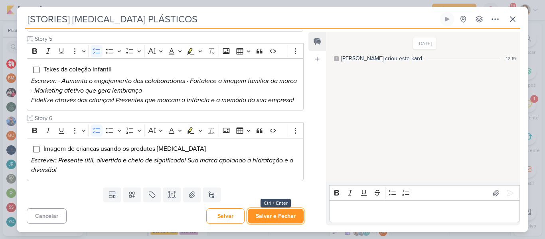
click at [280, 211] on button "Salvar e Fechar" at bounding box center [276, 216] width 56 height 15
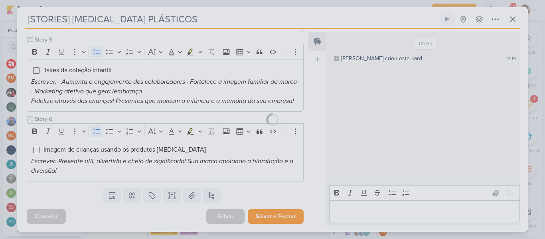
scroll to position [395, 0]
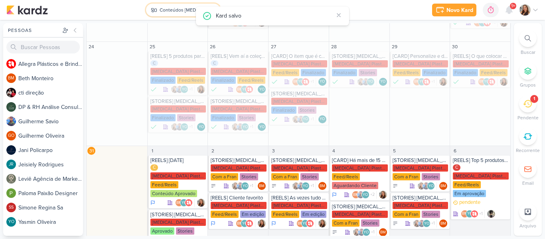
click at [168, 15] on button "Conteúdos [MEDICAL_DATA] Plásticos" at bounding box center [183, 10] width 74 height 13
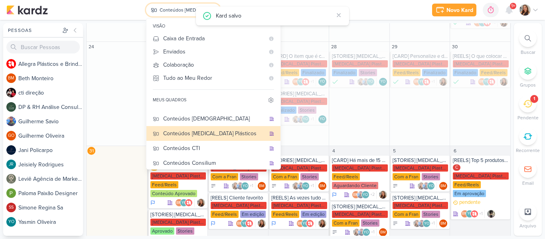
scroll to position [0, 0]
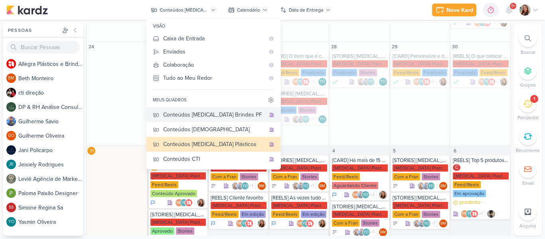
click at [218, 118] on div "Conteúdos [MEDICAL_DATA] Brindes PF" at bounding box center [214, 115] width 102 height 8
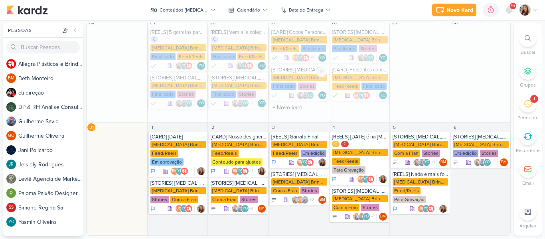
scroll to position [199, 0]
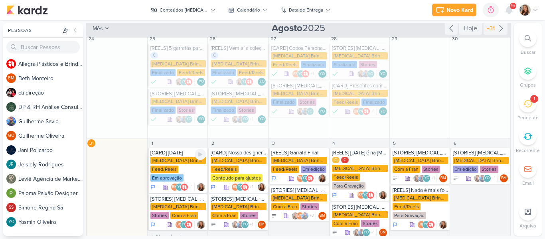
click at [172, 157] on div "[MEDICAL_DATA] Brindes PF" at bounding box center [178, 160] width 56 height 7
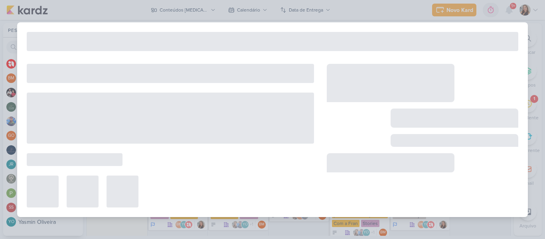
type input "[CARD] [DATE]"
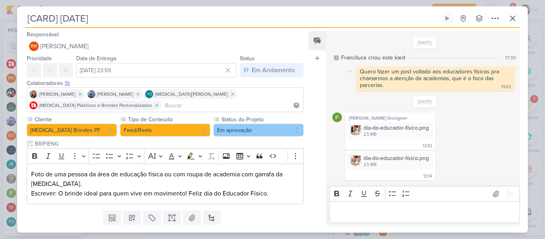
scroll to position [1, 0]
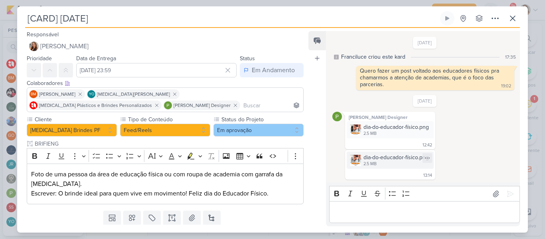
click at [372, 154] on div "dia-do-educador-físico.png" at bounding box center [396, 157] width 65 height 8
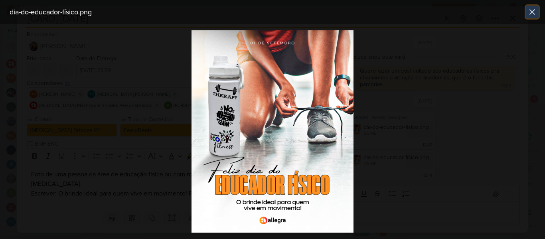
click at [529, 13] on icon at bounding box center [533, 12] width 10 height 10
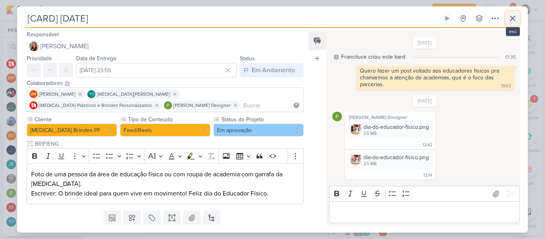
click at [513, 22] on icon at bounding box center [513, 19] width 10 height 10
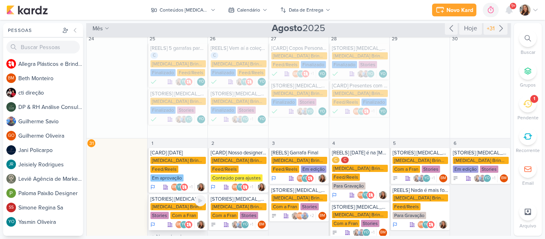
click at [168, 205] on div "[MEDICAL_DATA] Brindes PF Stories Com a Fran" at bounding box center [178, 211] width 56 height 17
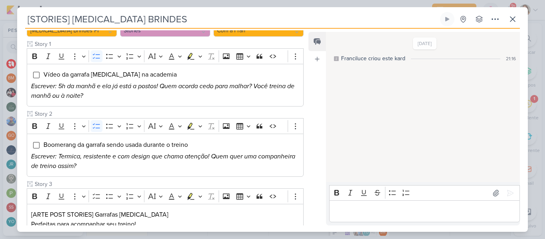
scroll to position [47, 0]
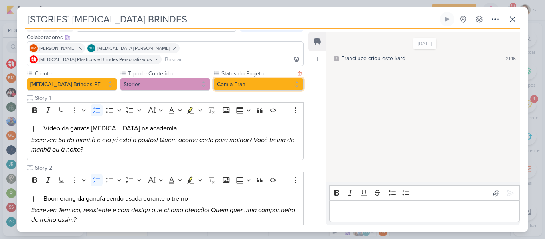
click at [223, 78] on button "Com a Fran" at bounding box center [258, 84] width 90 height 13
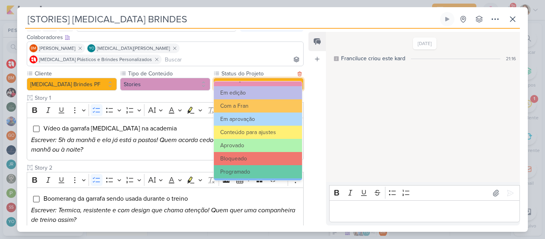
scroll to position [90, 0]
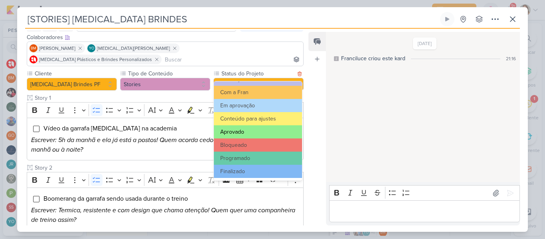
click at [260, 136] on button "Aprovado" at bounding box center [258, 131] width 88 height 13
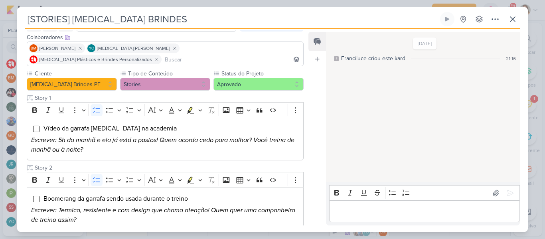
scroll to position [363, 0]
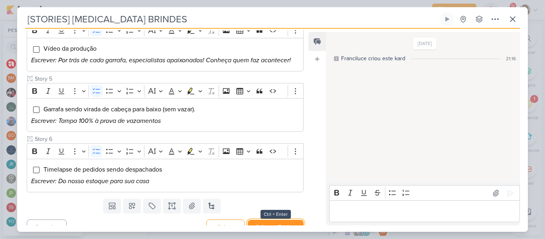
click at [296, 220] on button "Salvar e Fechar" at bounding box center [276, 227] width 56 height 15
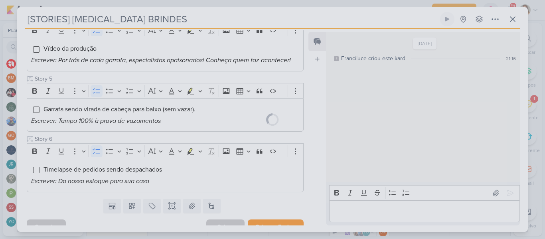
scroll to position [362, 0]
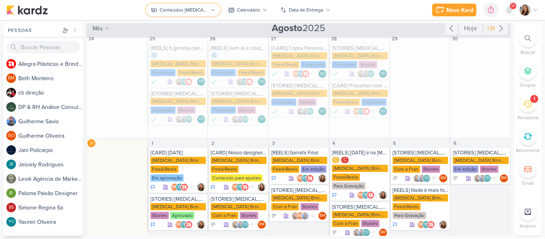
click at [170, 11] on div "Conteúdos [MEDICAL_DATA] Brindes PF" at bounding box center [184, 9] width 48 height 7
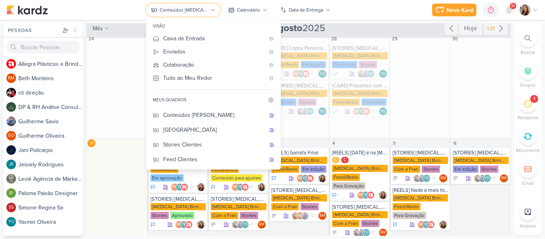
scroll to position [0, 0]
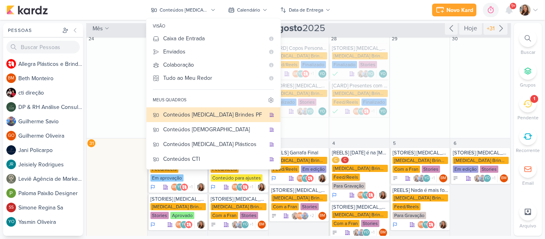
click at [345, 15] on div "Novo Kard Ctrl + k 0h0m Sessão desligada... Hoje 0h0m Semana 0h0m Mês 0h0m" at bounding box center [272, 10] width 532 height 20
